Goal: Information Seeking & Learning: Learn about a topic

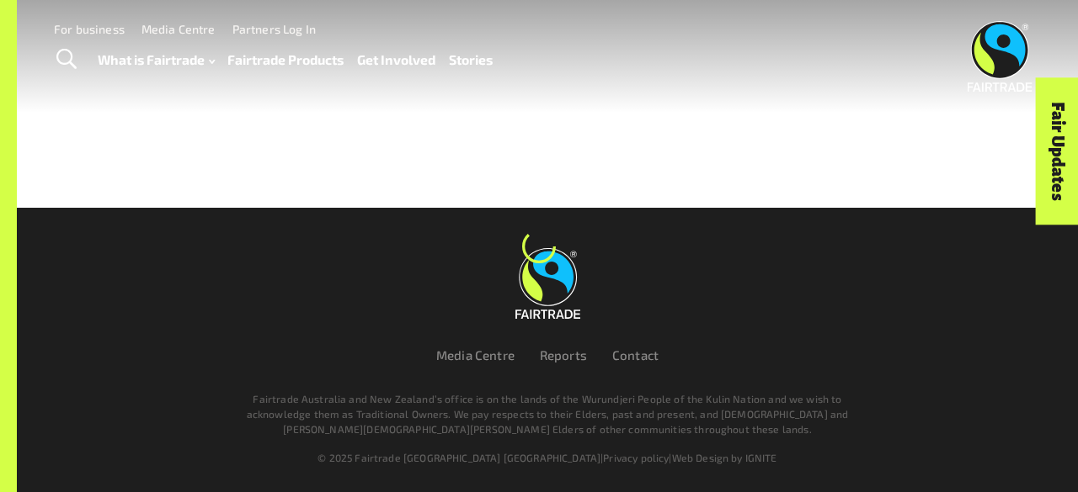
click at [322, 61] on link "Fairtrade Products" at bounding box center [285, 60] width 116 height 24
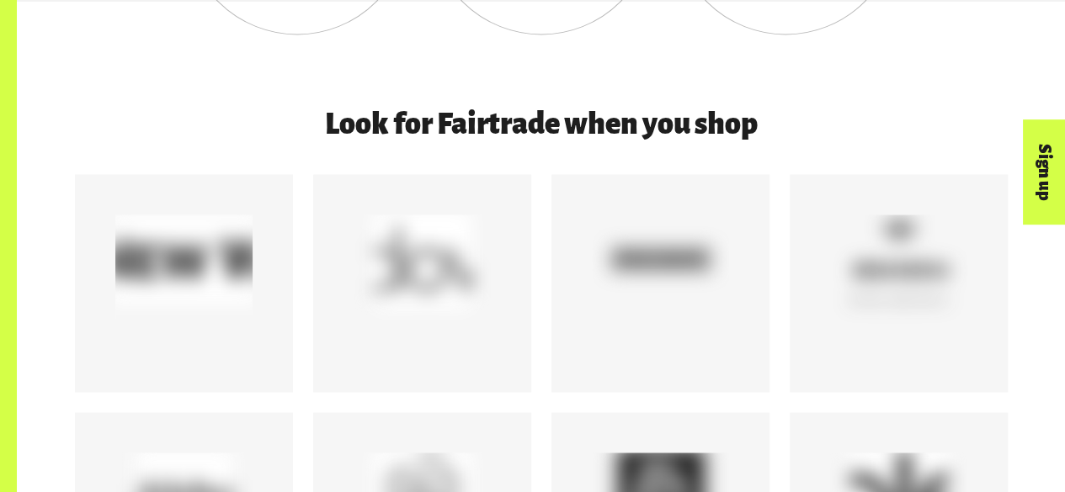
scroll to position [1424, 0]
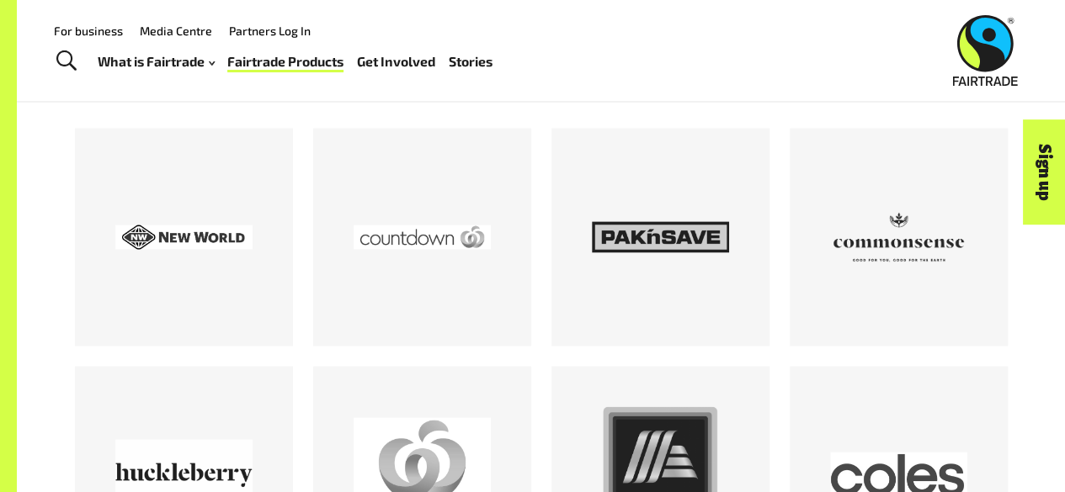
click at [358, 144] on div at bounding box center [422, 237] width 218 height 218
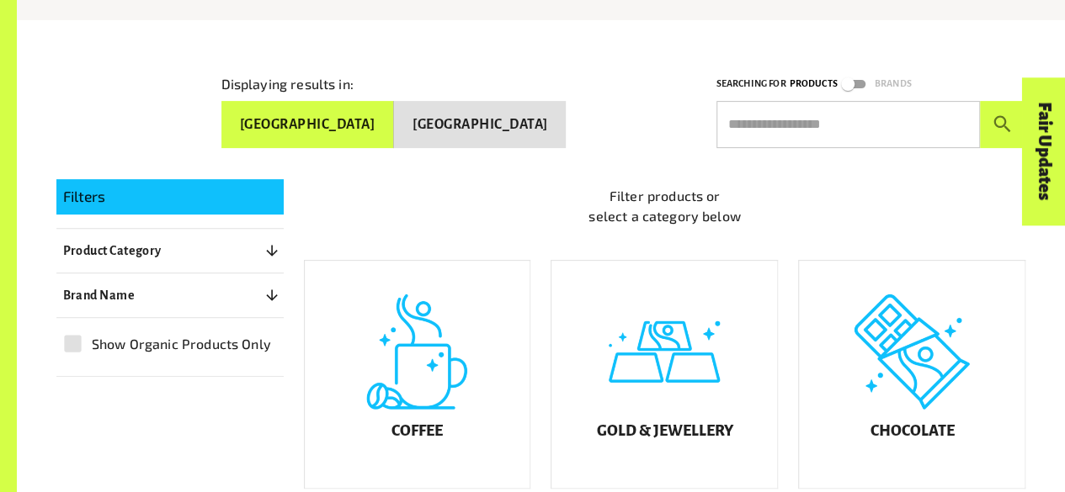
scroll to position [370, 0]
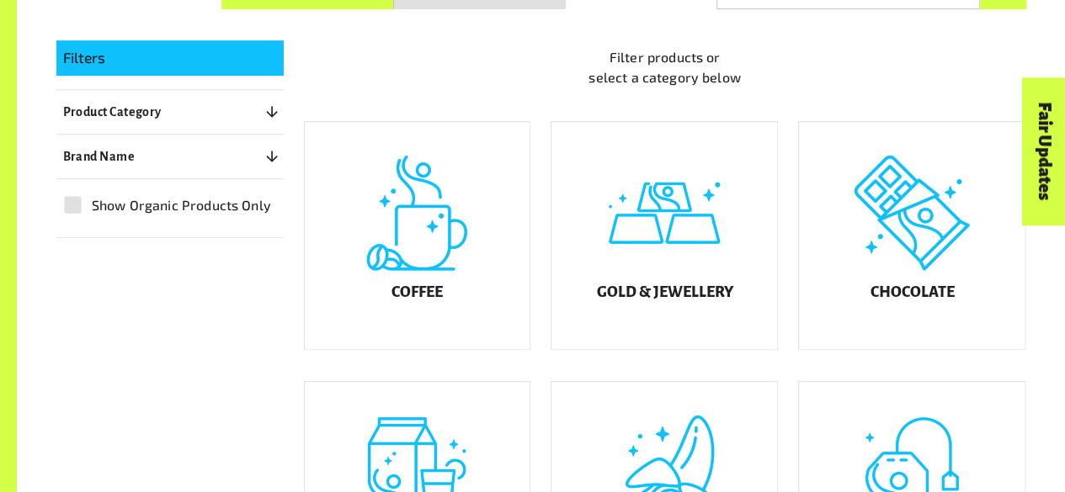
click at [446, 238] on div "Coffee" at bounding box center [418, 235] width 226 height 227
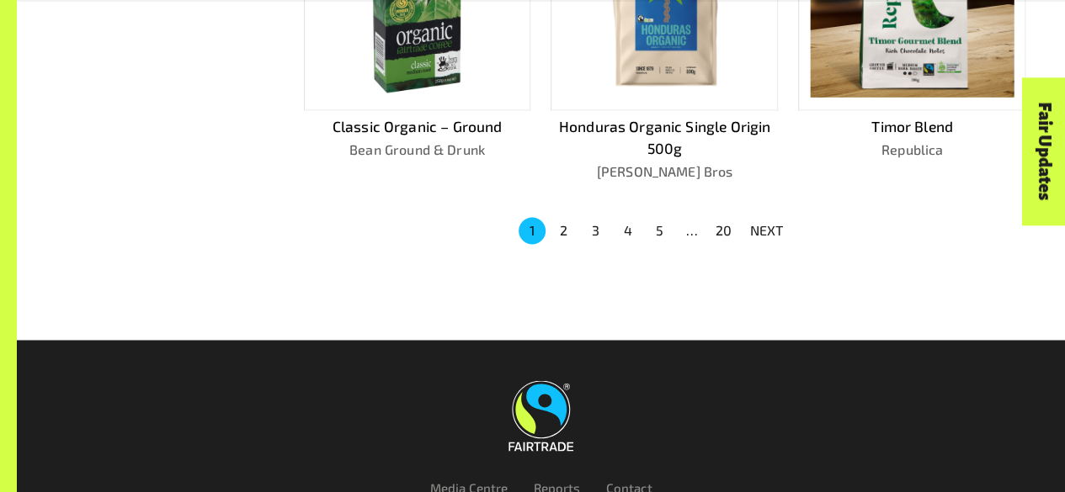
scroll to position [1252, 0]
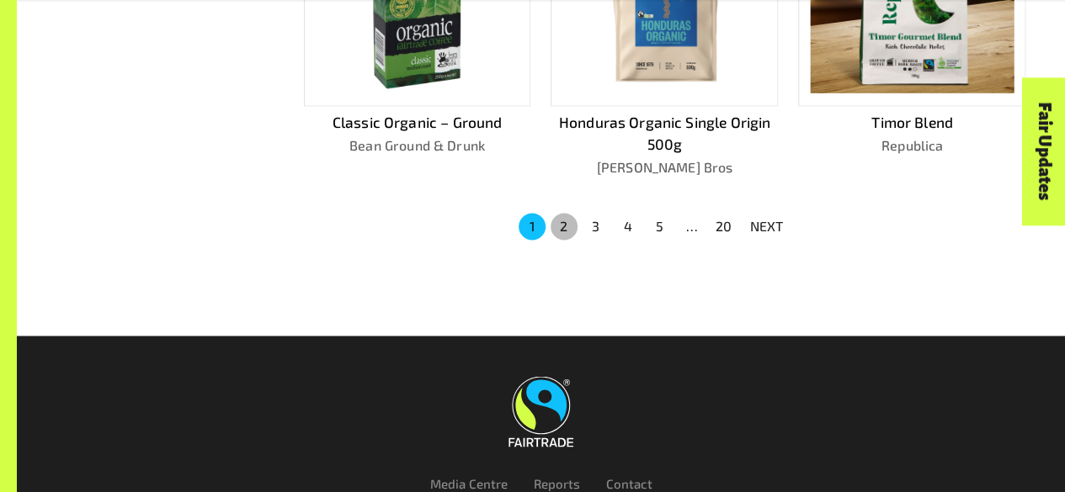
click at [573, 221] on button "2" at bounding box center [564, 226] width 27 height 27
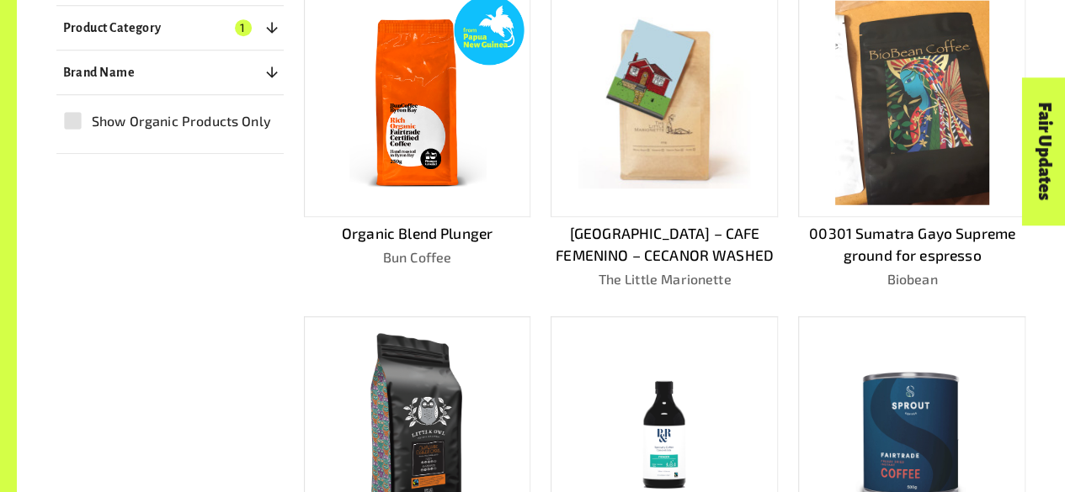
scroll to position [496, 0]
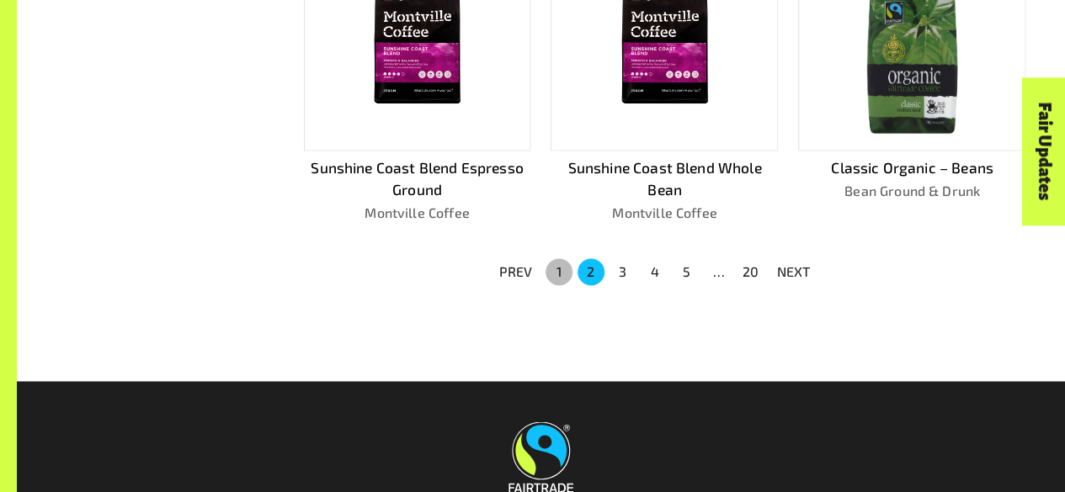
click at [564, 262] on button "1" at bounding box center [559, 271] width 27 height 27
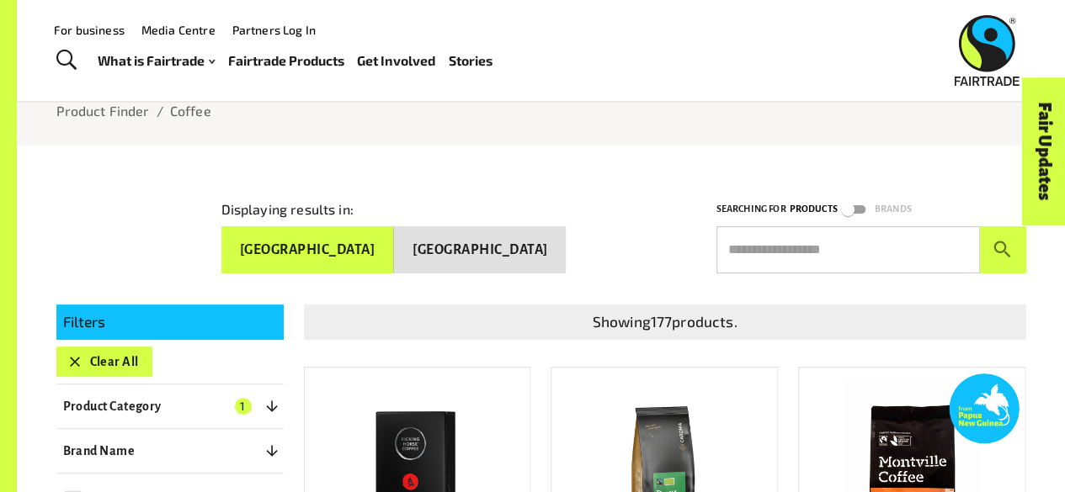
scroll to position [93, 0]
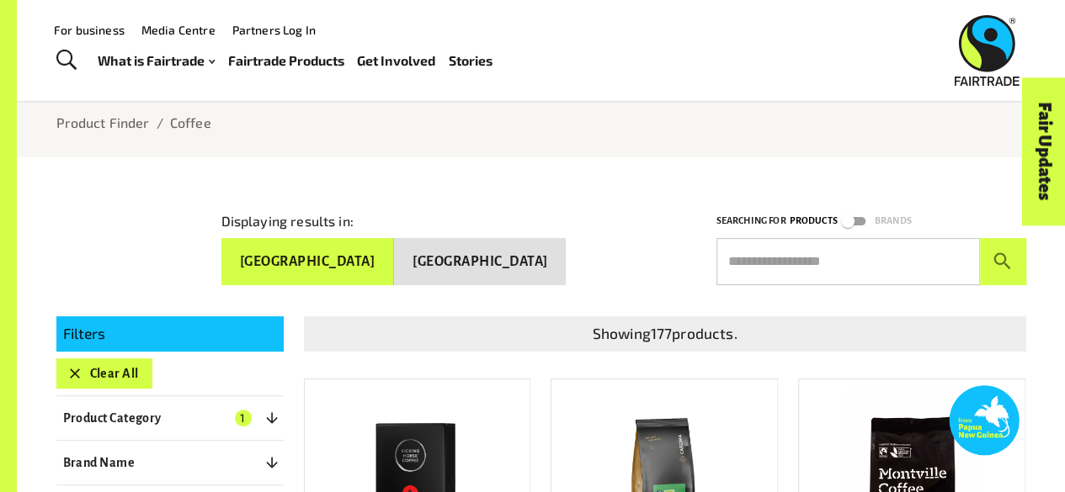
click at [114, 368] on button "Clear All" at bounding box center [104, 374] width 96 height 30
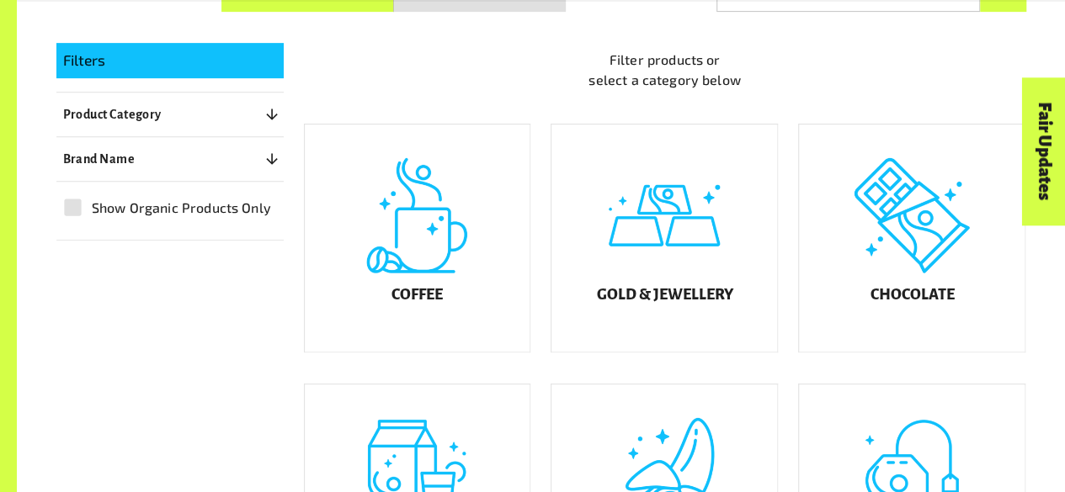
scroll to position [368, 0]
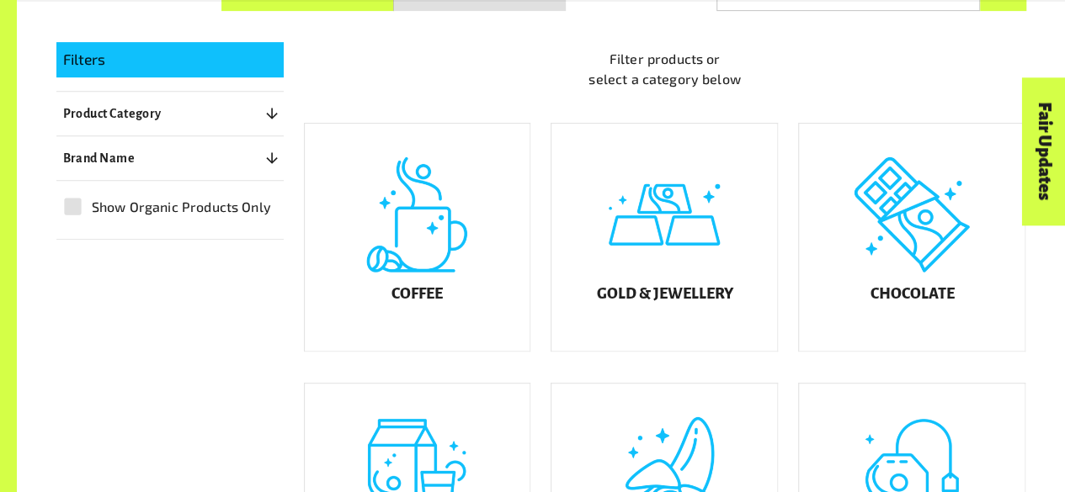
click at [946, 247] on div "Chocolate" at bounding box center [912, 237] width 226 height 227
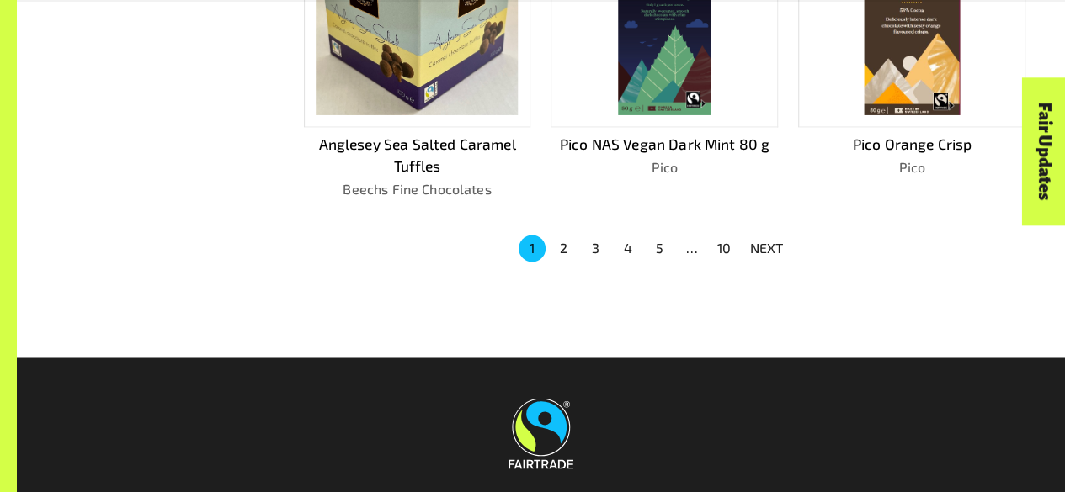
scroll to position [1224, 0]
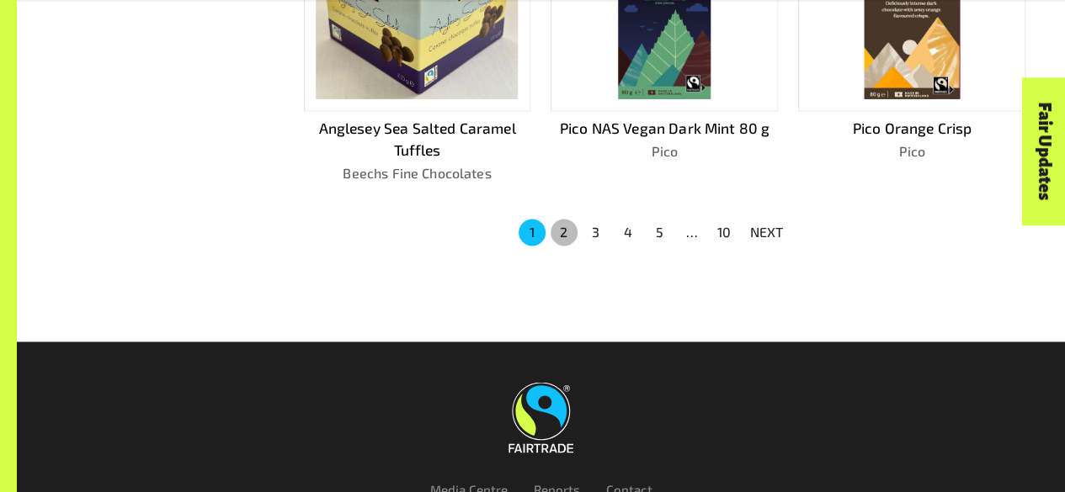
click at [567, 233] on button "2" at bounding box center [564, 232] width 27 height 27
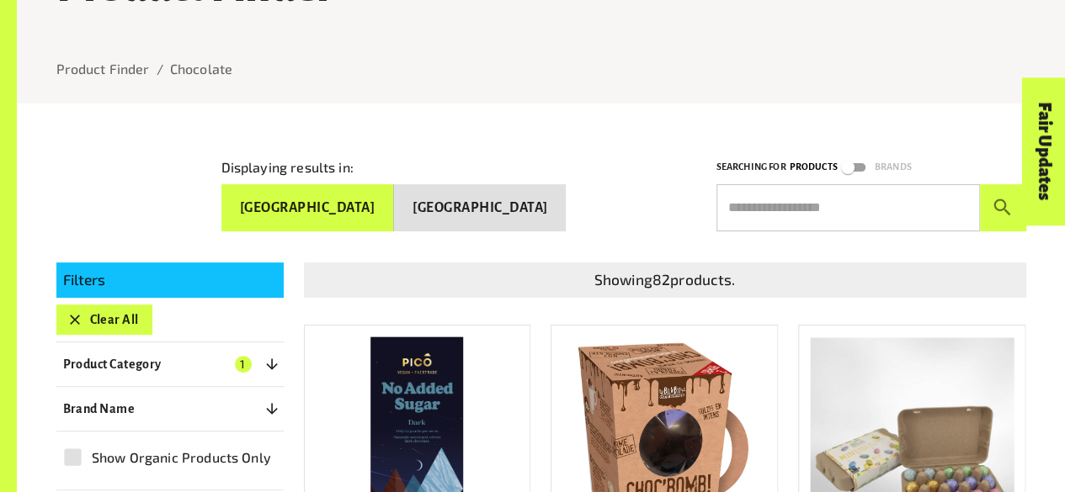
scroll to position [362, 0]
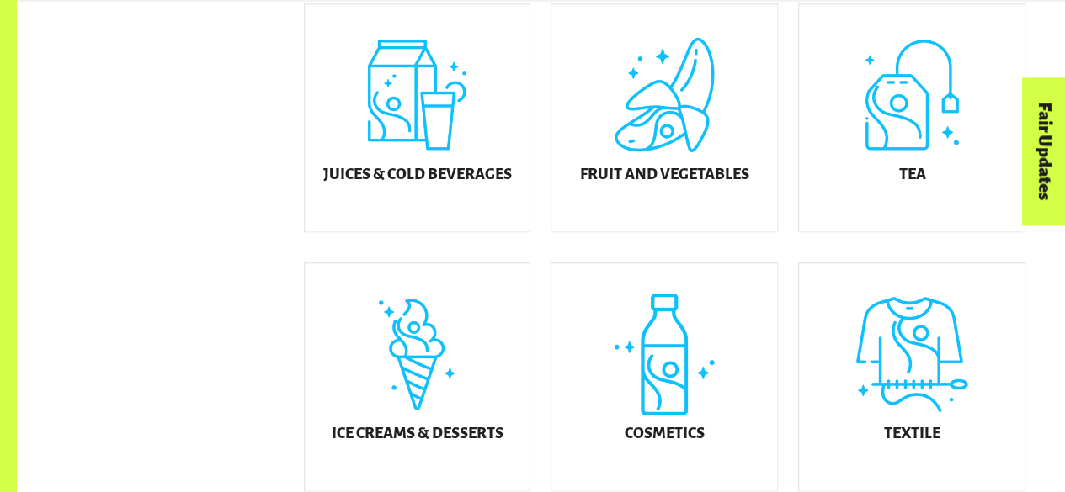
scroll to position [838, 0]
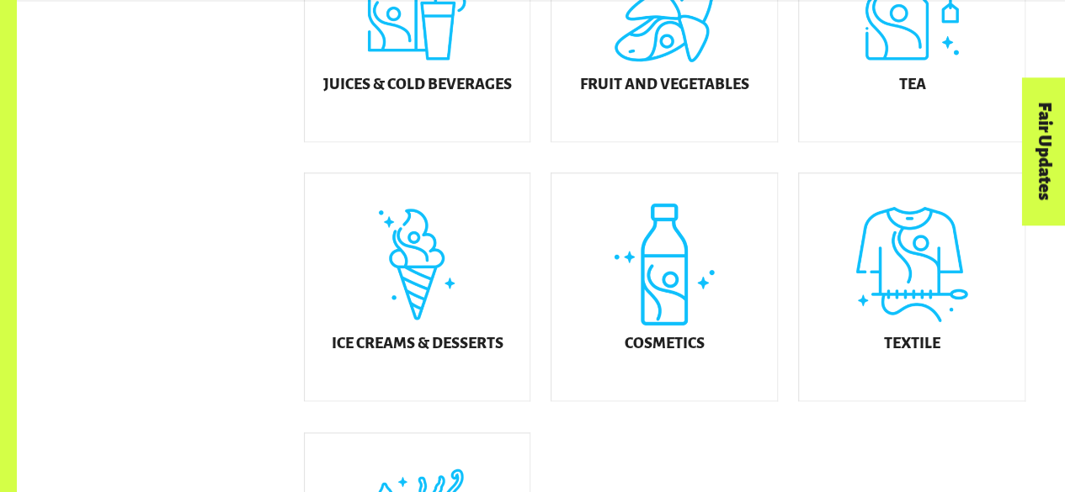
click at [472, 93] on h5 "Juices & Cold Beverages" at bounding box center [416, 85] width 189 height 17
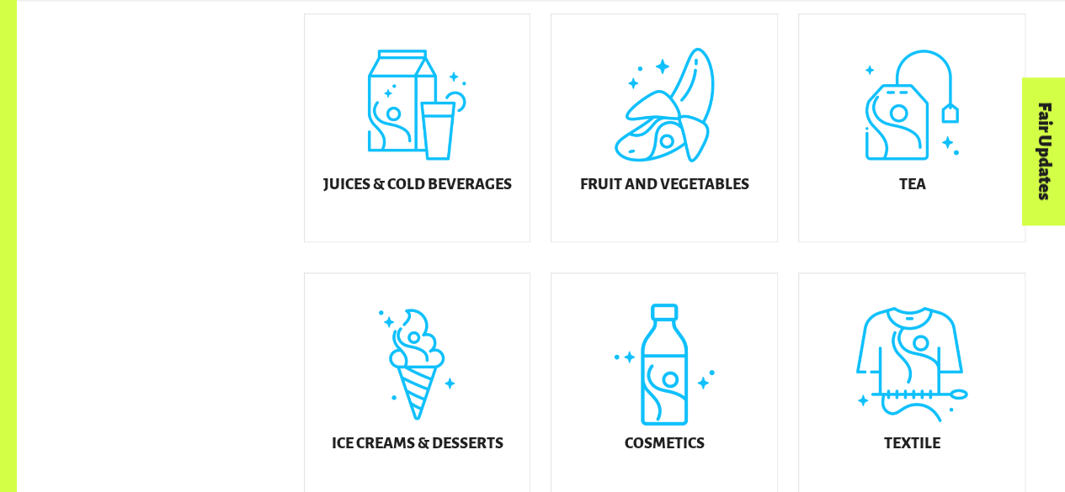
click at [909, 369] on div "Textile" at bounding box center [912, 387] width 226 height 227
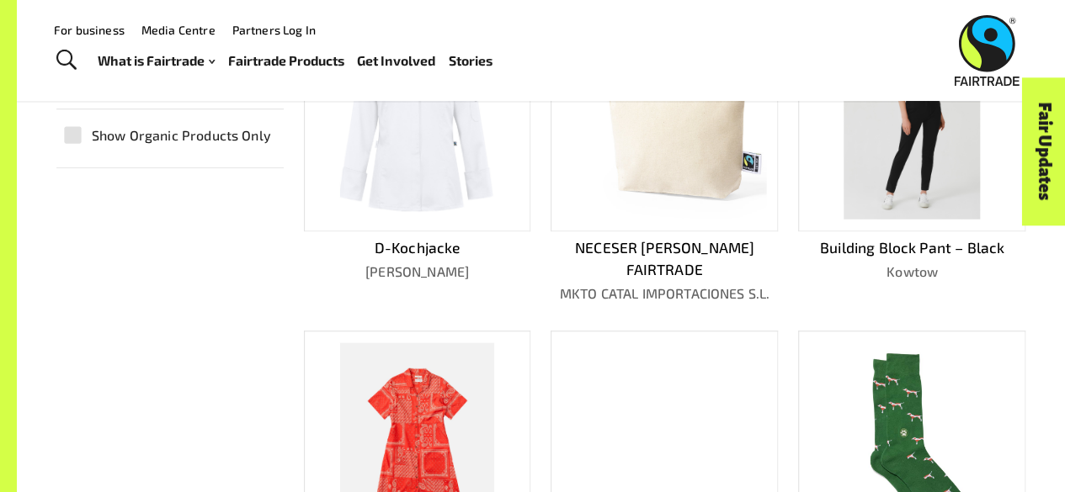
scroll to position [469, 0]
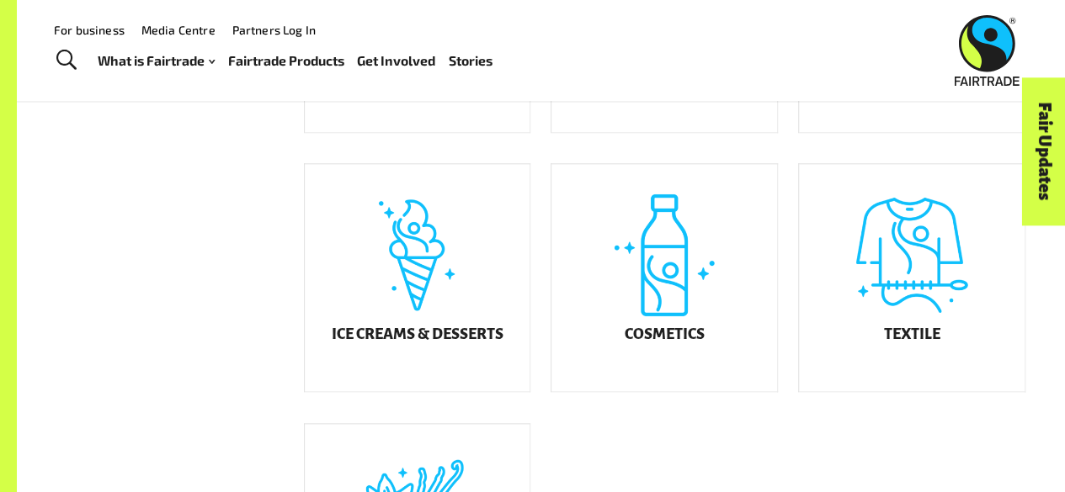
scroll to position [829, 0]
